Goal: Check status: Check status

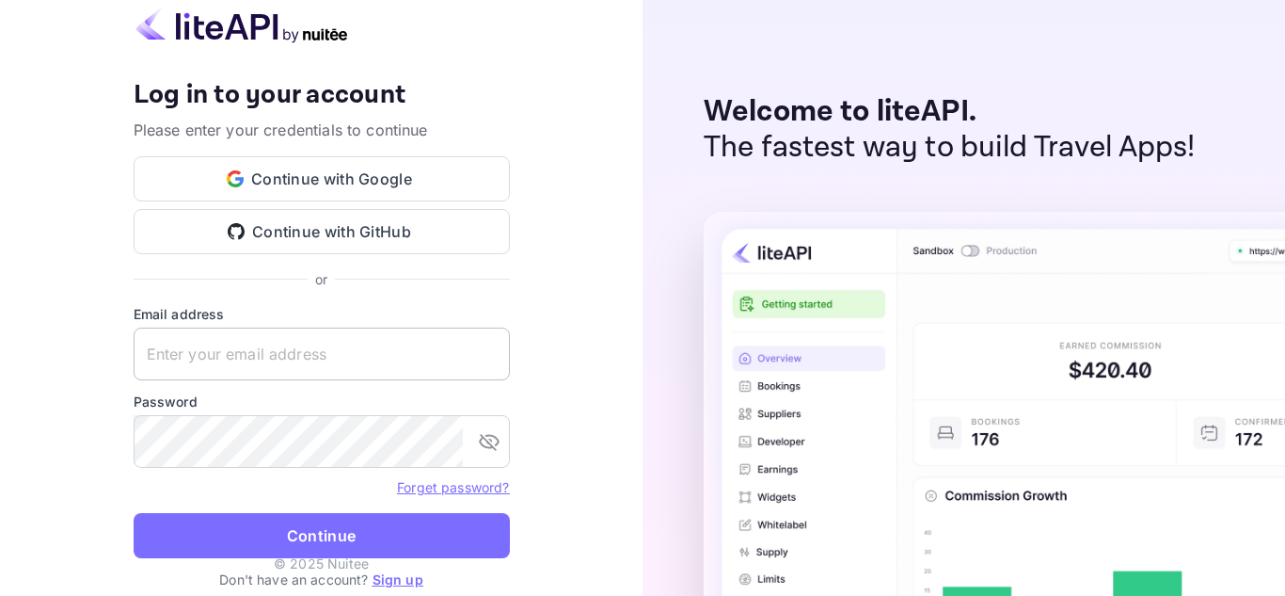
click at [341, 355] on input "text" at bounding box center [322, 353] width 376 height 53
paste input "[EMAIL_ADDRESS][DOMAIN_NAME]"
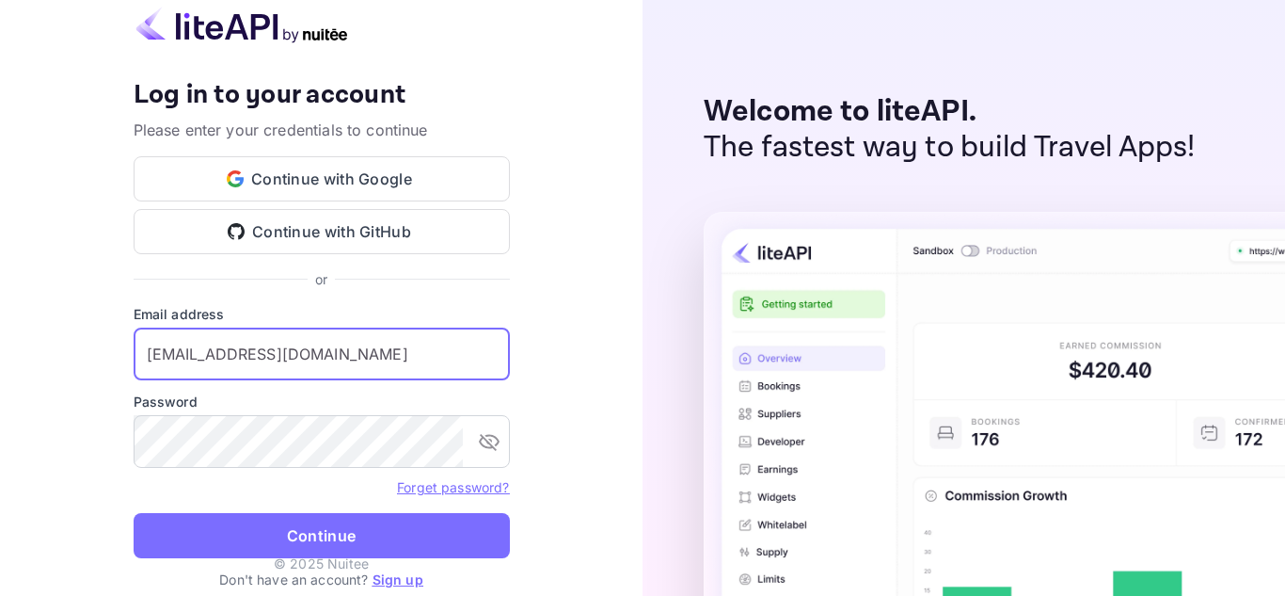
type input "[EMAIL_ADDRESS][DOMAIN_NAME]"
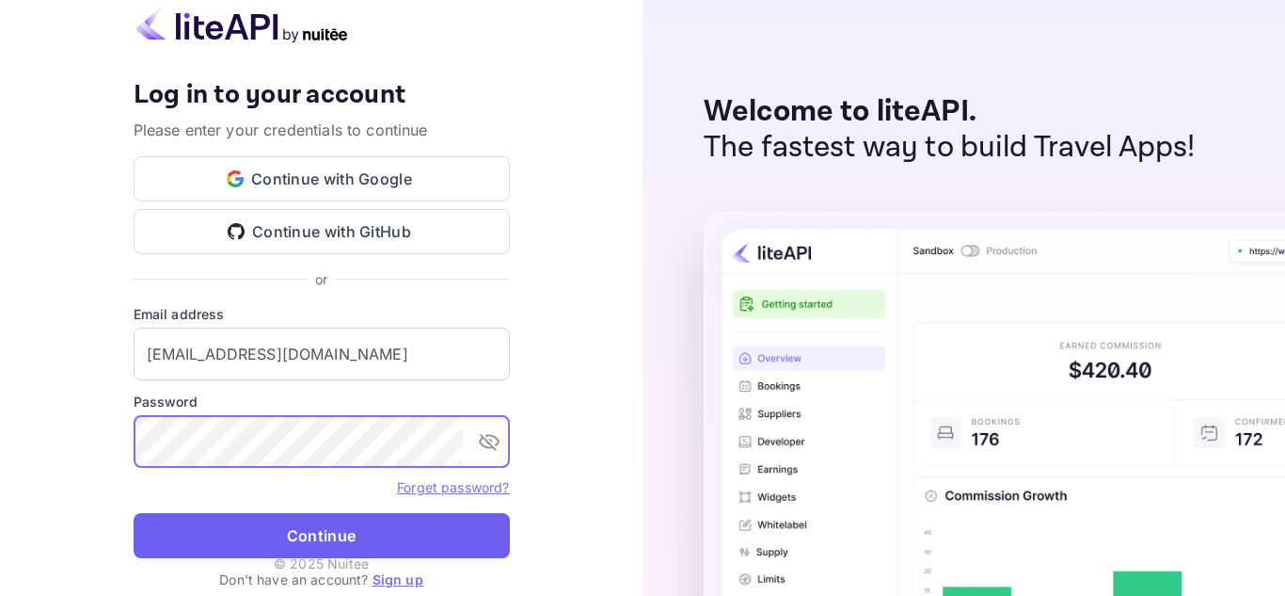
click at [274, 520] on button "Continue" at bounding box center [322, 535] width 376 height 45
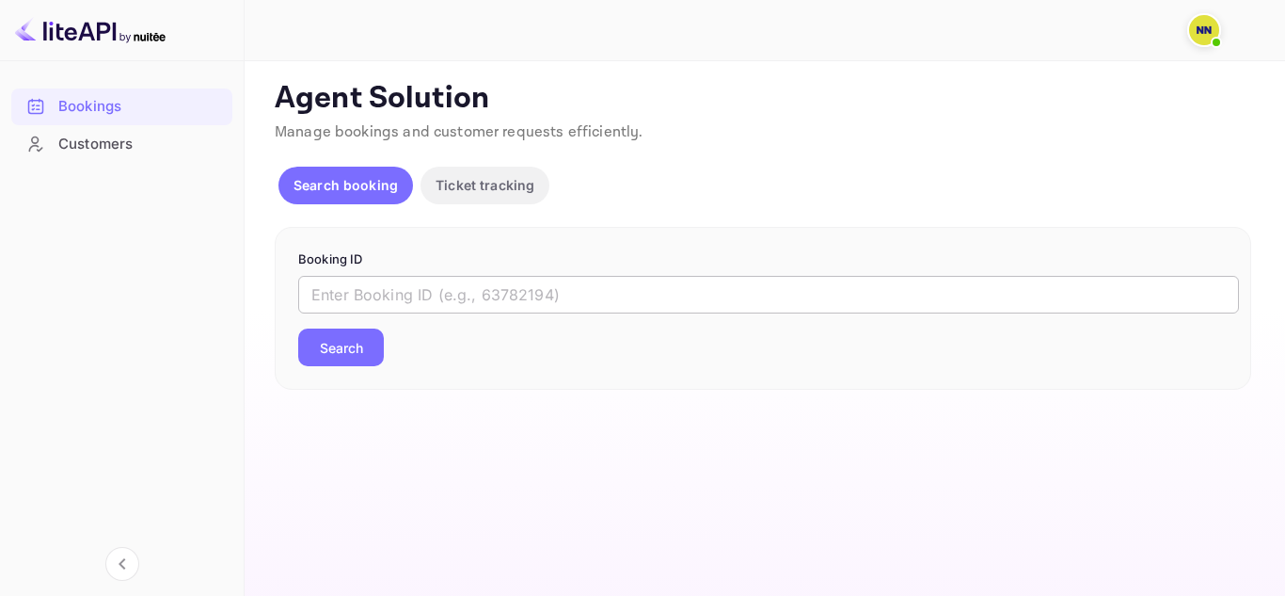
click at [392, 297] on input "text" at bounding box center [768, 295] width 941 height 38
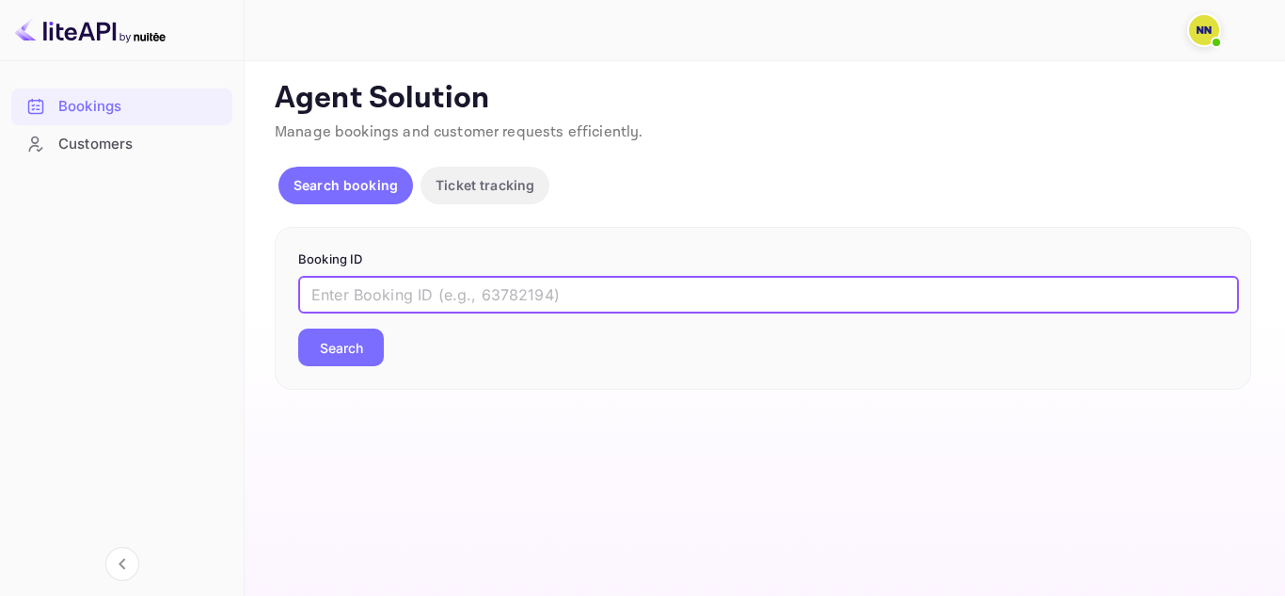
paste input "9207951"
type input "9207951"
click at [358, 341] on button "Search" at bounding box center [341, 347] width 86 height 38
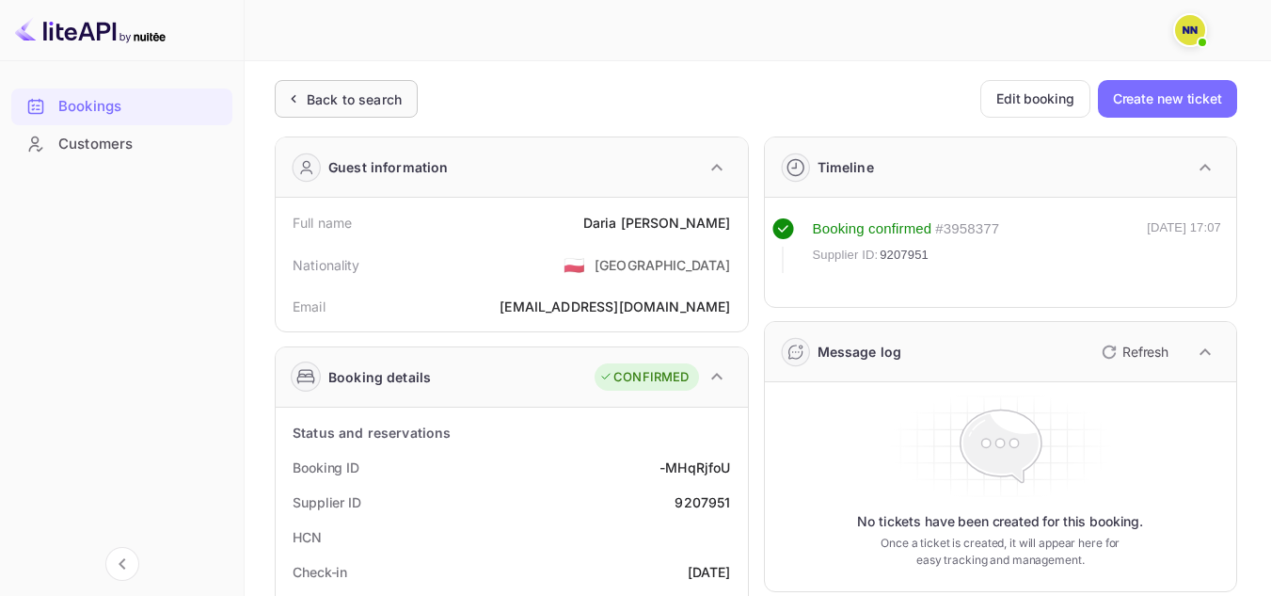
click at [331, 96] on div "Back to search" at bounding box center [354, 99] width 95 height 20
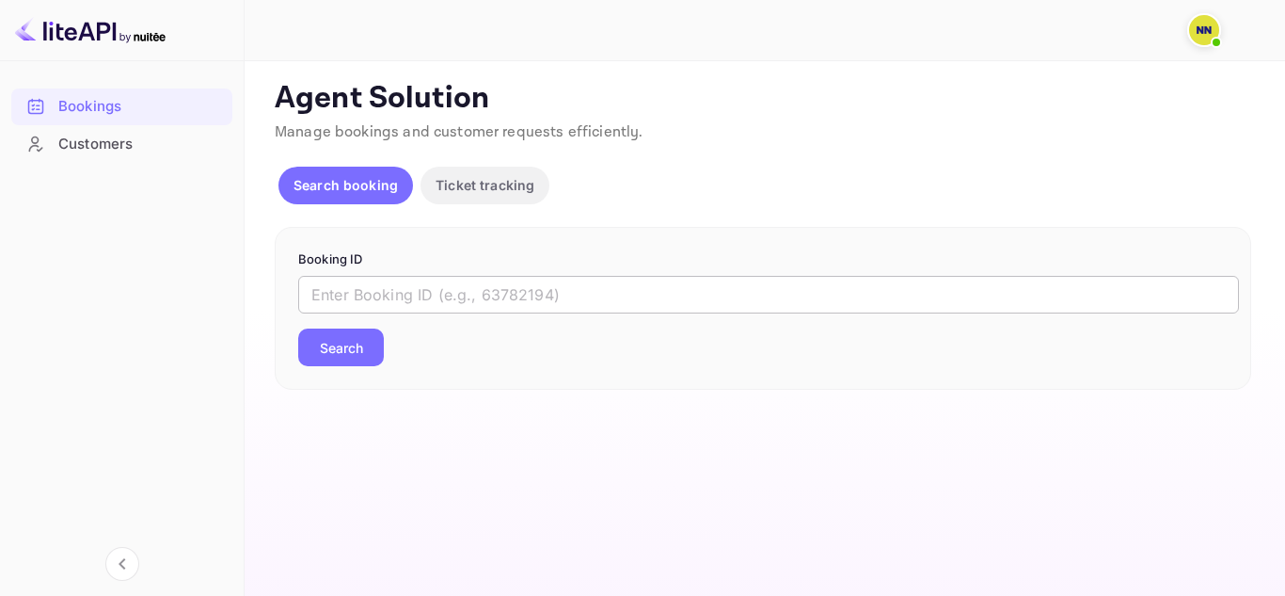
click at [347, 283] on input "text" at bounding box center [768, 295] width 941 height 38
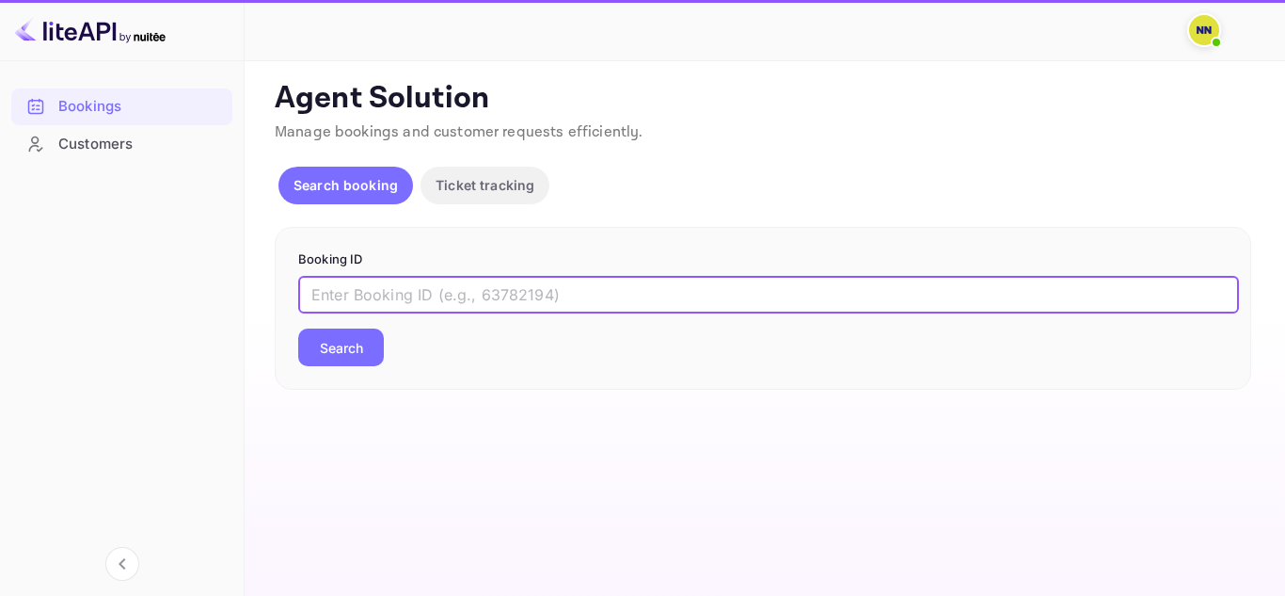
paste input "TBOH2501251705228596"
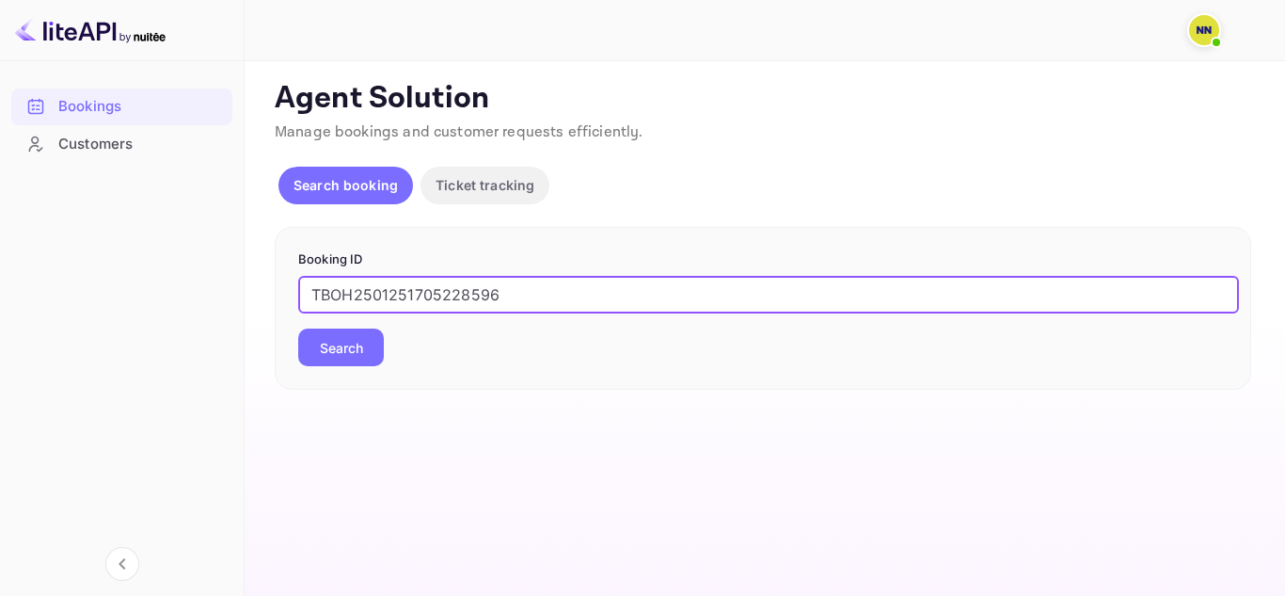
click at [354, 346] on button "Search" at bounding box center [341, 347] width 86 height 38
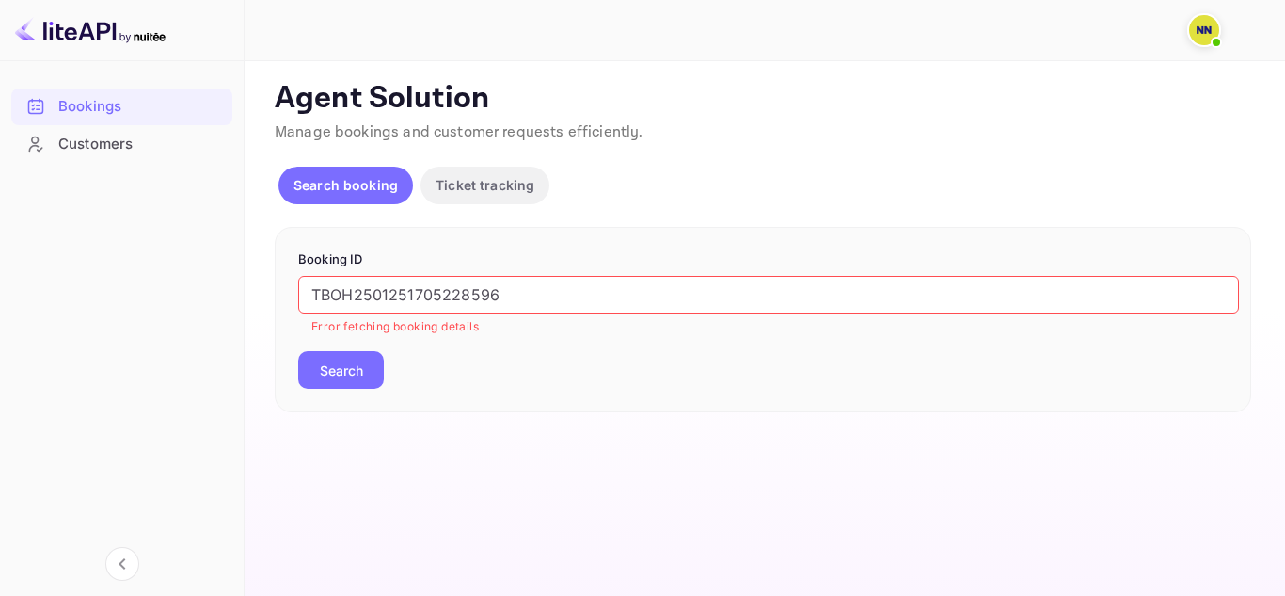
click at [366, 295] on input "TBOH2501251705228596" at bounding box center [768, 295] width 941 height 38
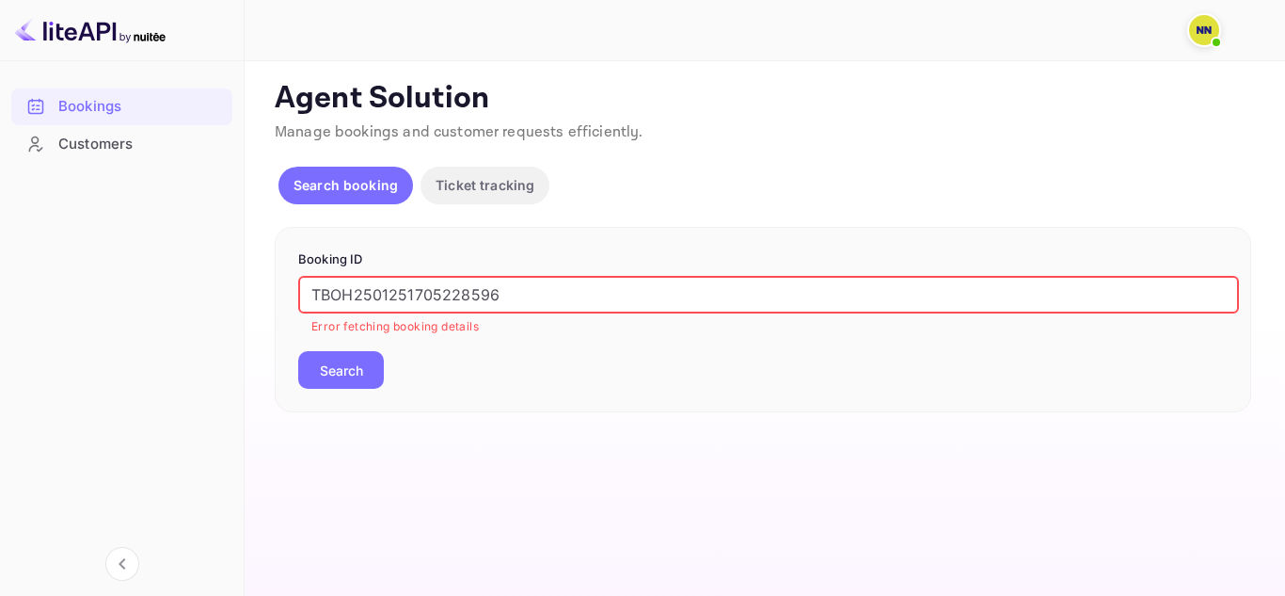
paste input "9247107"
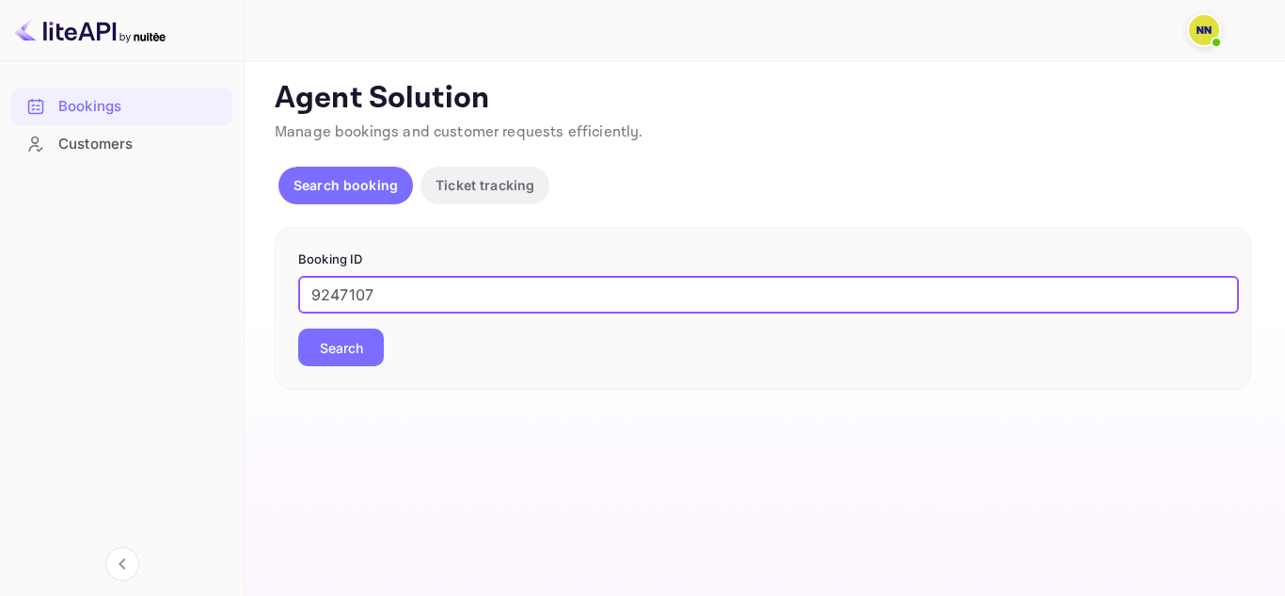
type input "9247107"
click at [350, 363] on button "Search" at bounding box center [341, 347] width 86 height 38
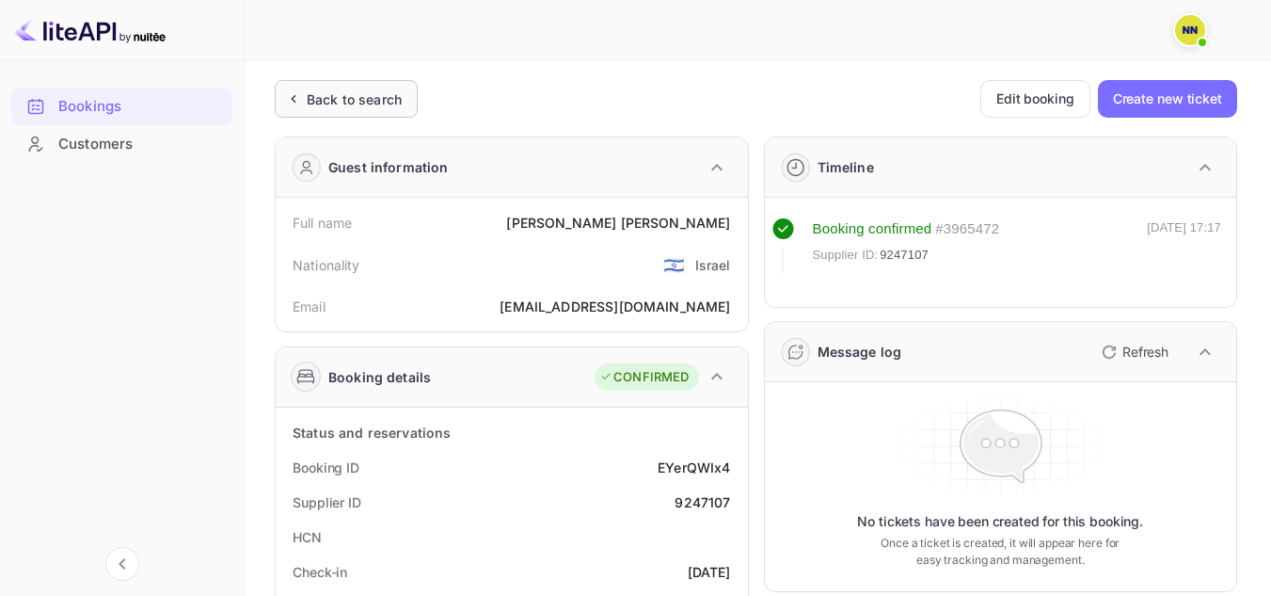
click at [330, 101] on div "Back to search" at bounding box center [354, 99] width 95 height 20
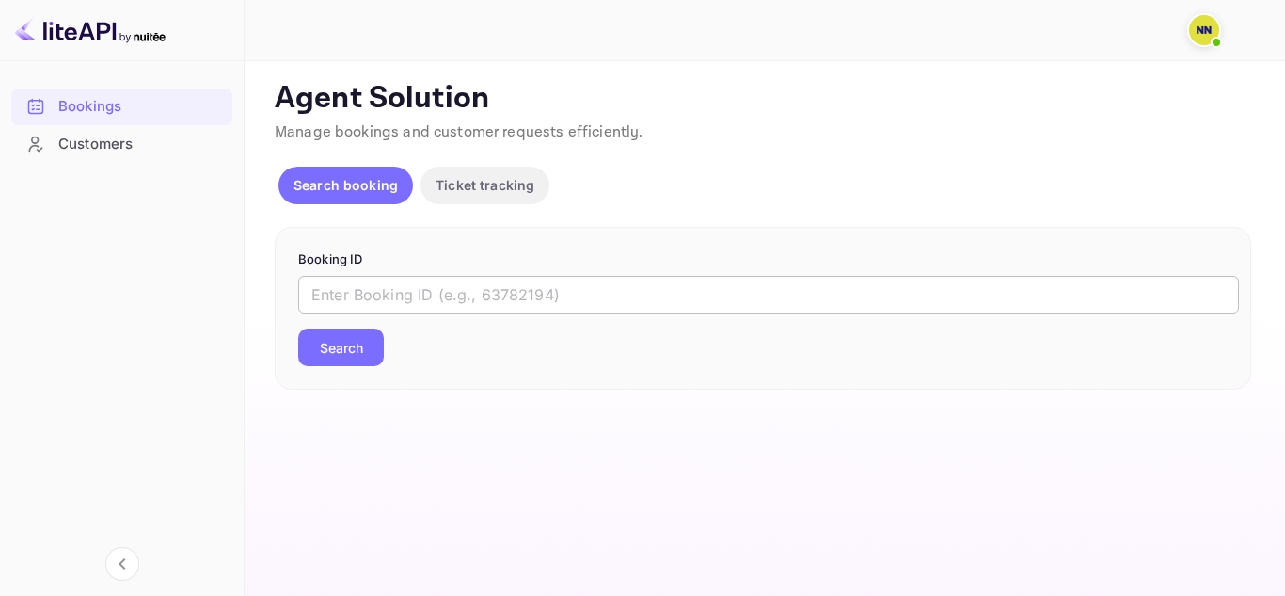
click at [359, 302] on input "text" at bounding box center [768, 295] width 941 height 38
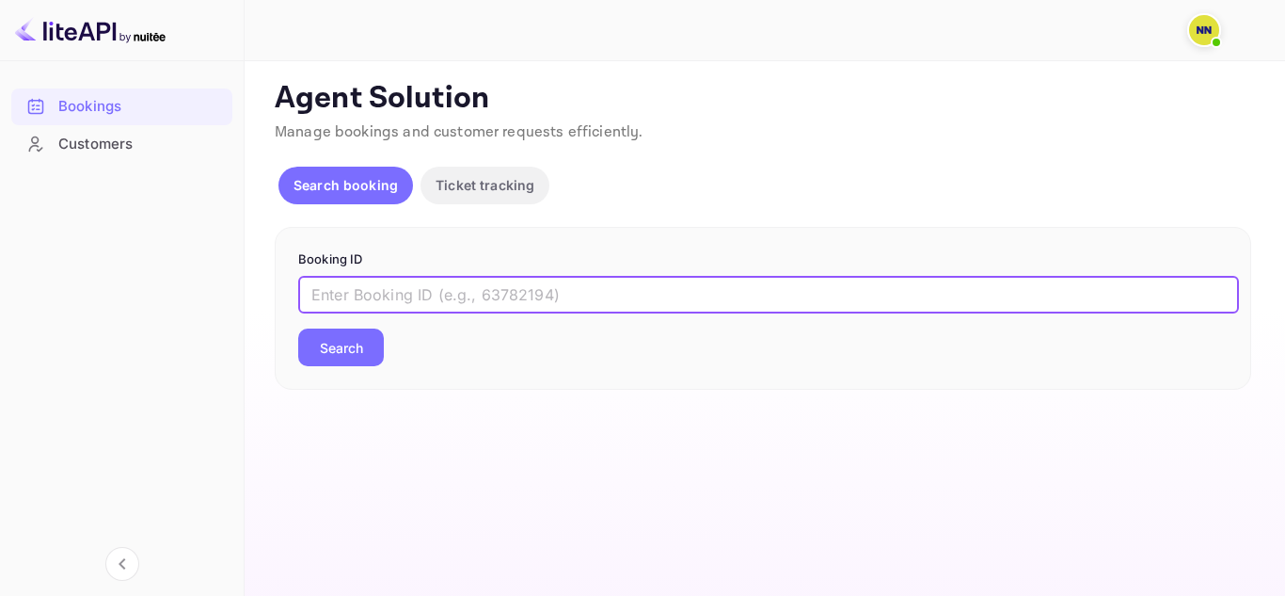
paste input "9227961"
type input "9227961"
click at [341, 350] on button "Search" at bounding box center [341, 347] width 86 height 38
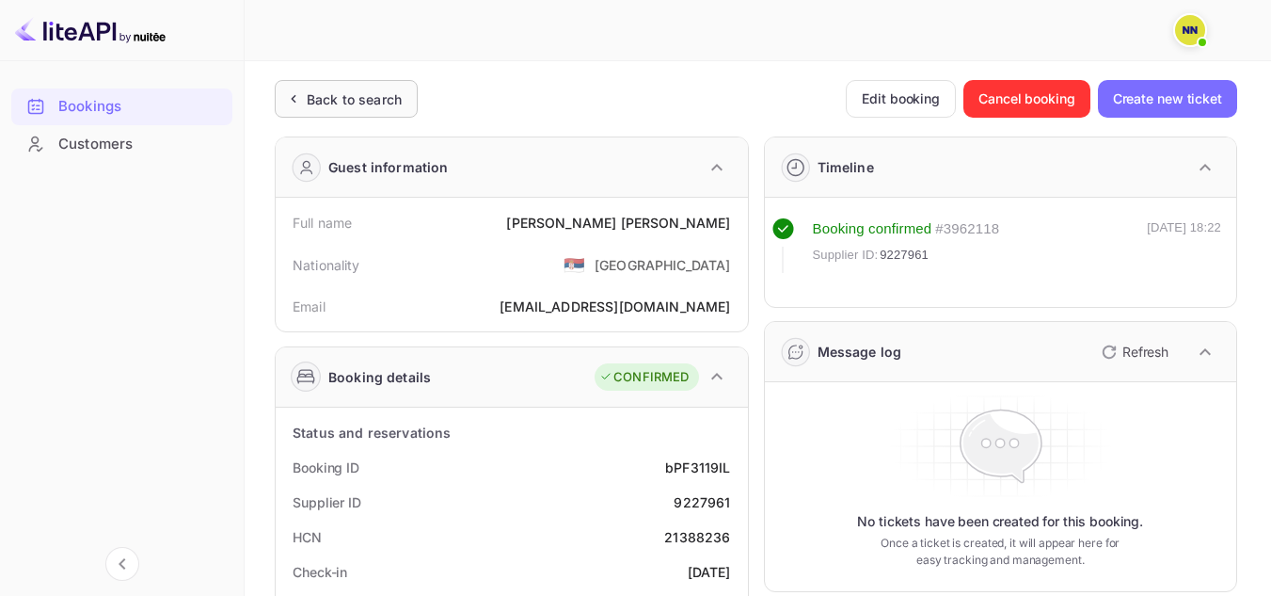
click at [342, 91] on div "Back to search" at bounding box center [354, 99] width 95 height 20
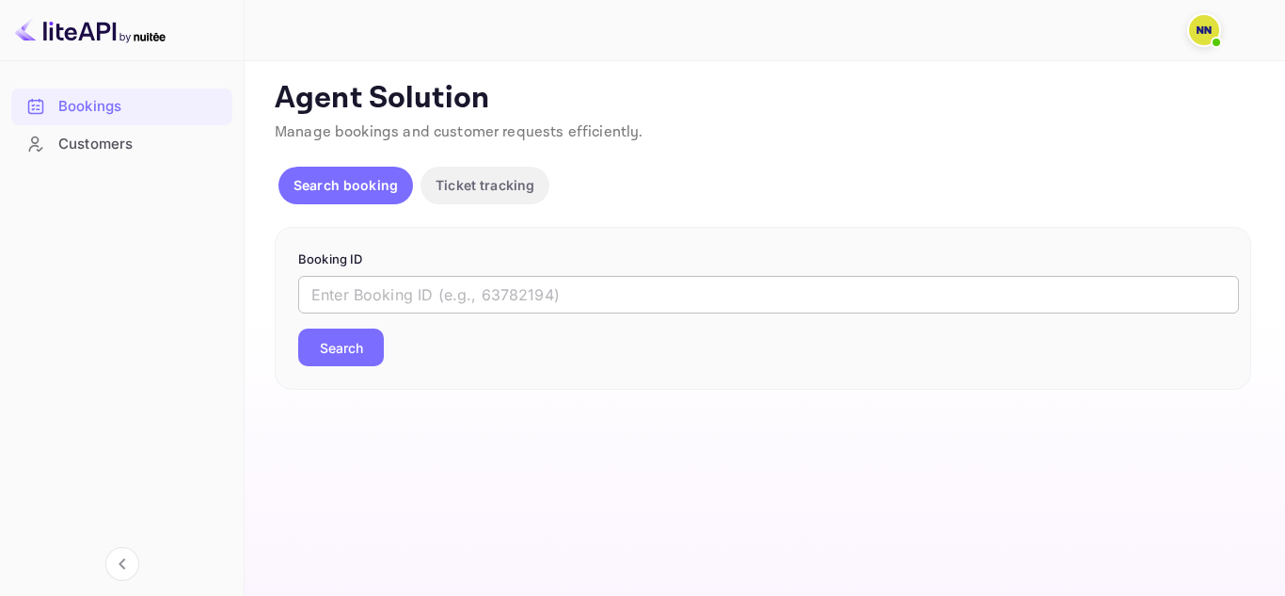
click at [357, 295] on input "text" at bounding box center [768, 295] width 941 height 38
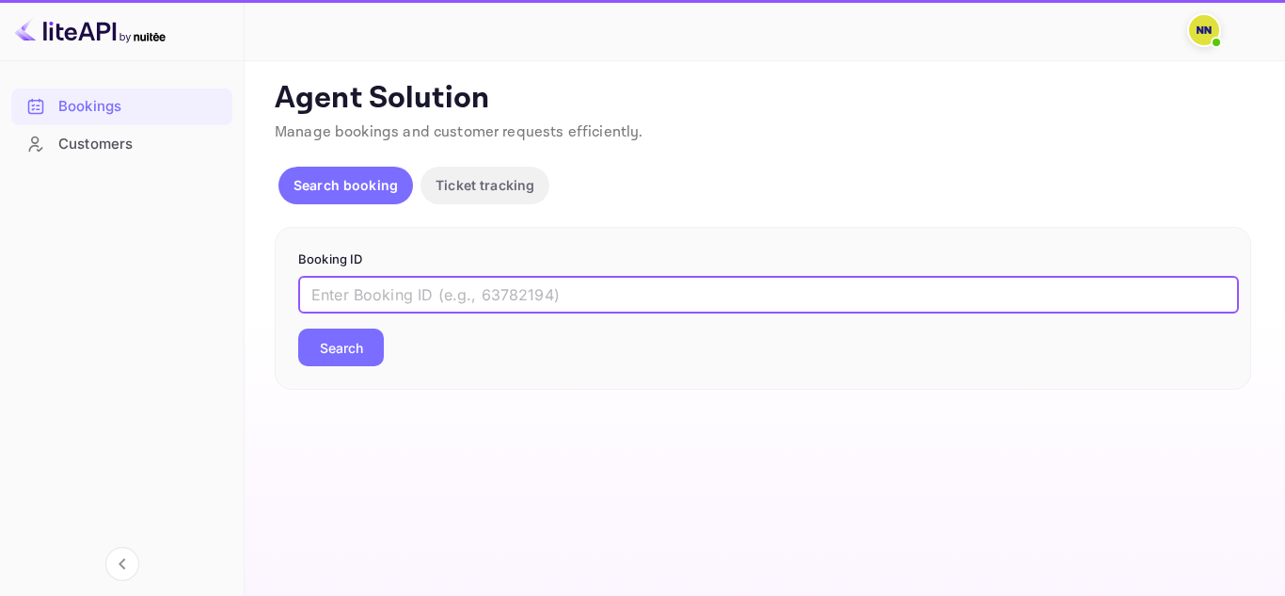
paste input "8767276"
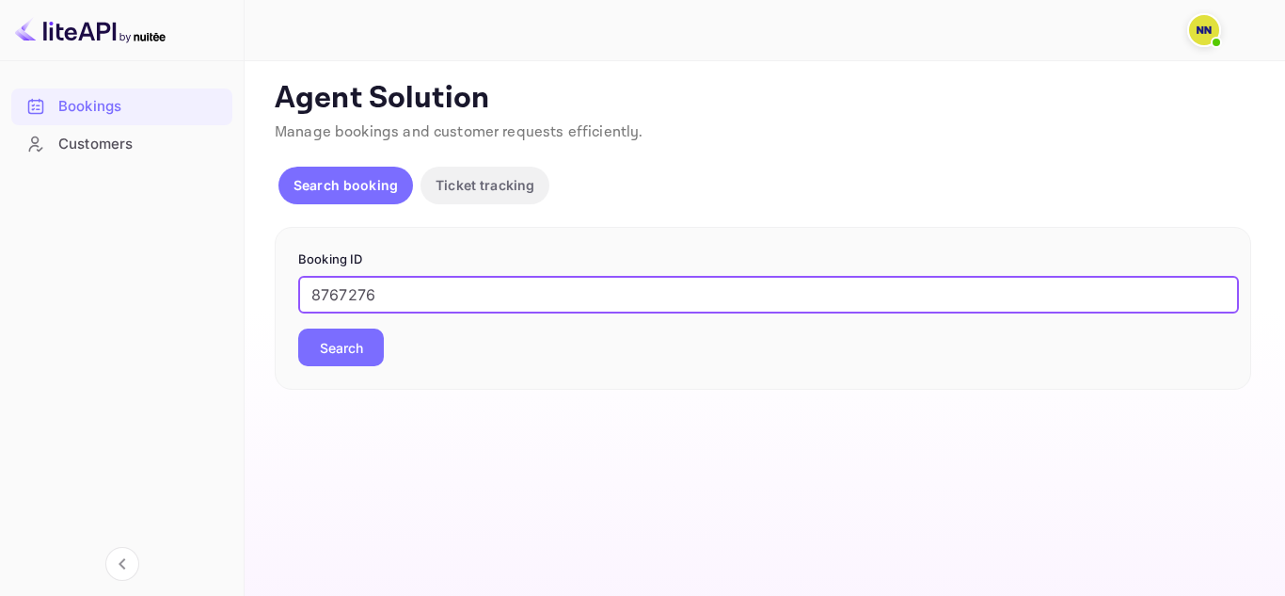
type input "8767276"
click at [362, 345] on button "Search" at bounding box center [341, 347] width 86 height 38
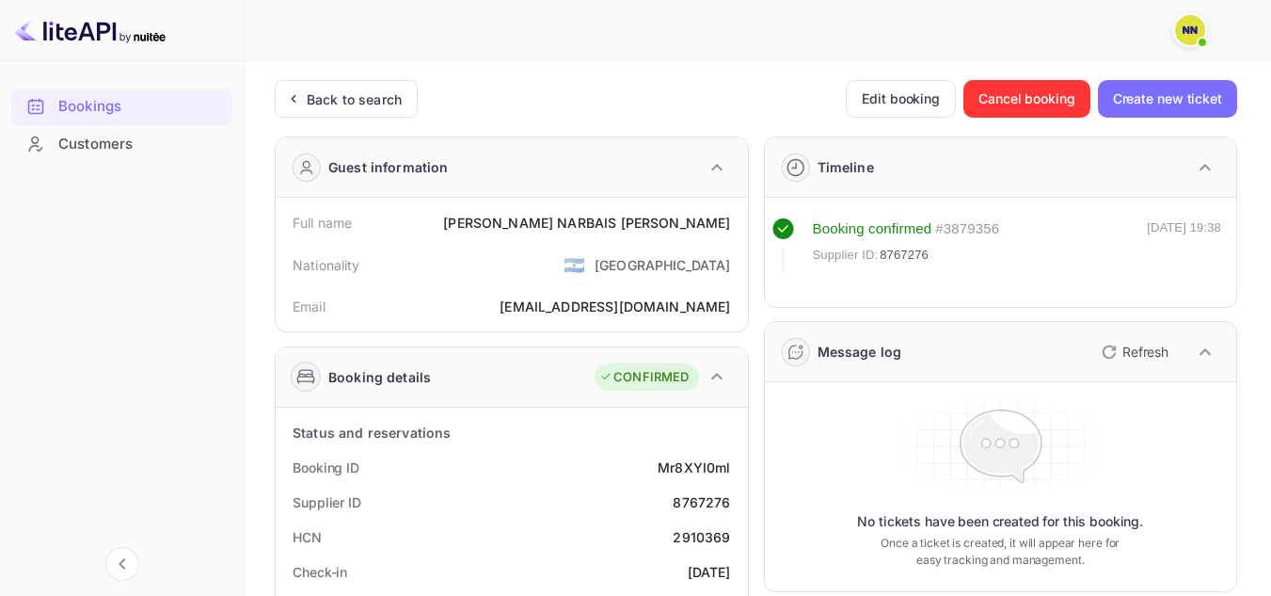
scroll to position [188, 0]
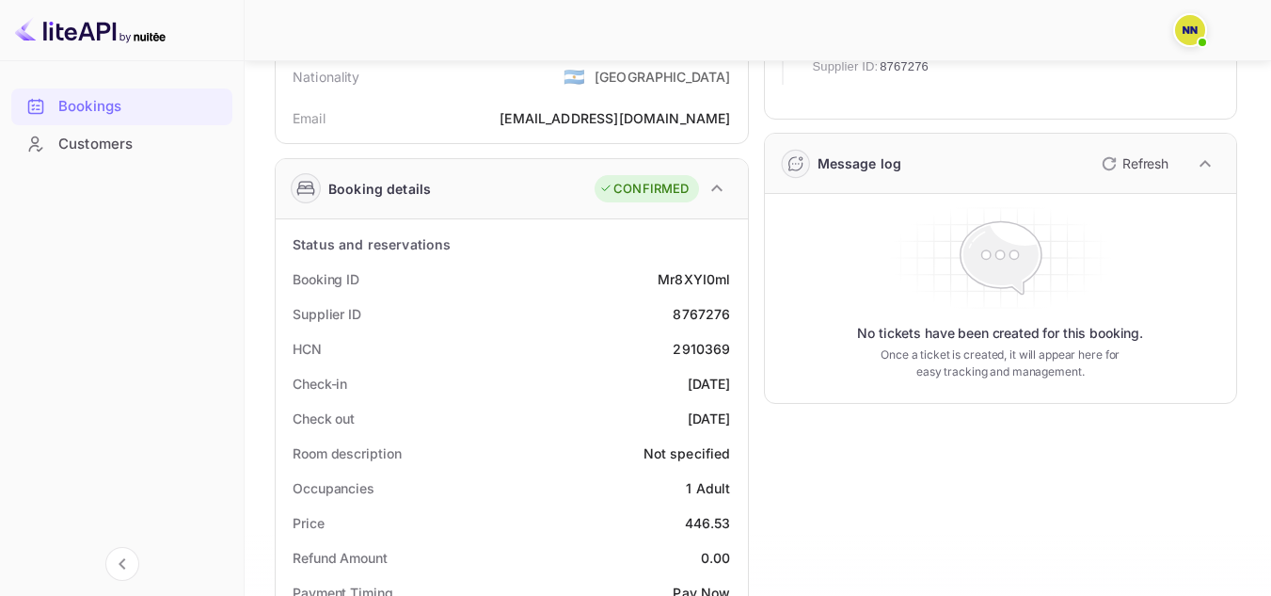
click at [701, 351] on div "2910369" at bounding box center [701, 349] width 57 height 20
copy div "2910369"
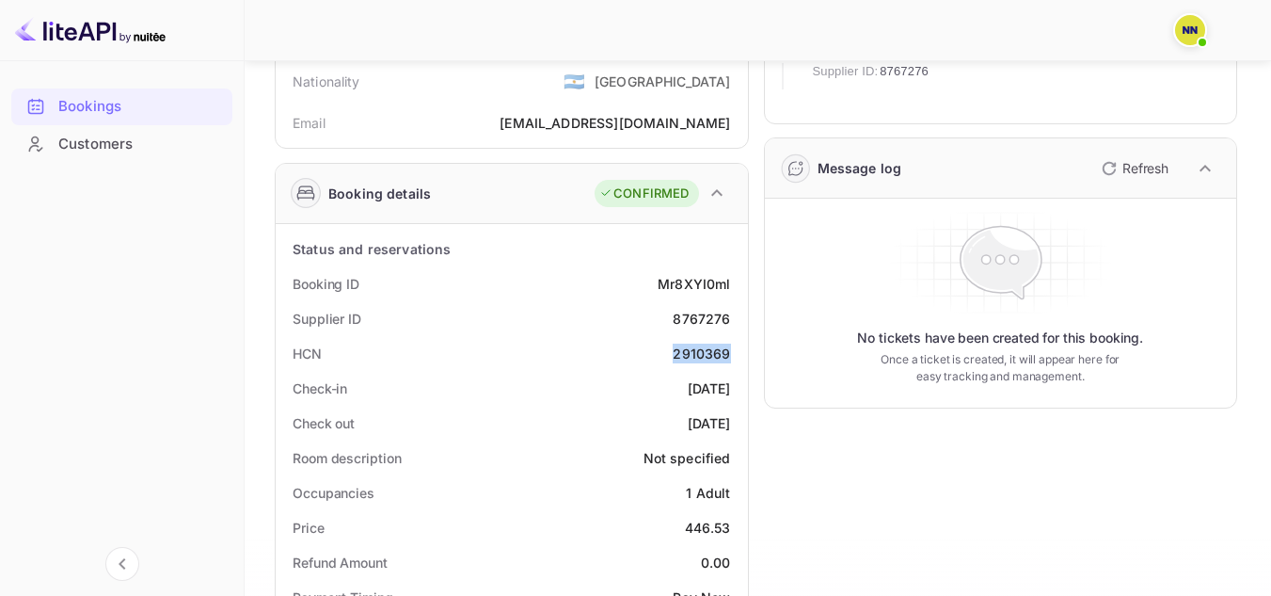
scroll to position [94, 0]
